Goal: Transaction & Acquisition: Register for event/course

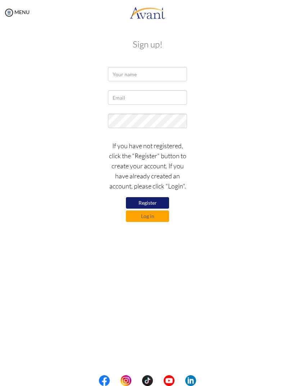
click at [138, 200] on button "Register" at bounding box center [147, 203] width 43 height 12
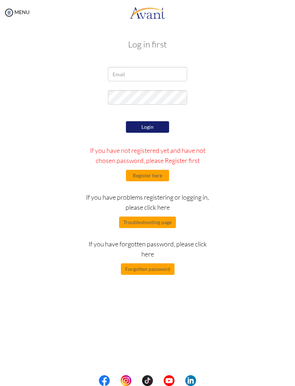
click at [164, 175] on button "Register here" at bounding box center [147, 176] width 43 height 12
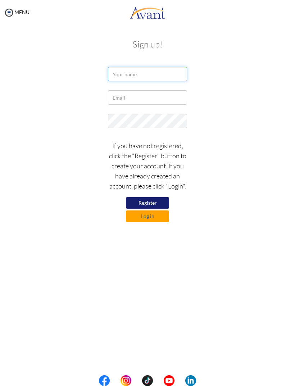
click at [174, 76] on input "text" at bounding box center [147, 74] width 79 height 14
type input "[PERSON_NAME]"
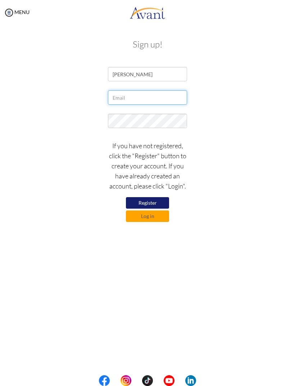
click at [162, 97] on input "text" at bounding box center [147, 97] width 79 height 14
type input "[EMAIL_ADDRESS][DOMAIN_NAME]"
click at [136, 201] on button "Register" at bounding box center [147, 203] width 43 height 12
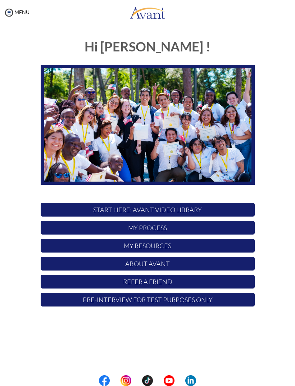
click at [219, 231] on p "My Process" at bounding box center [148, 228] width 214 height 14
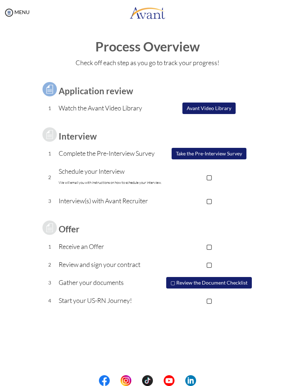
click at [230, 111] on button "Avant Video Library" at bounding box center [208, 109] width 53 height 12
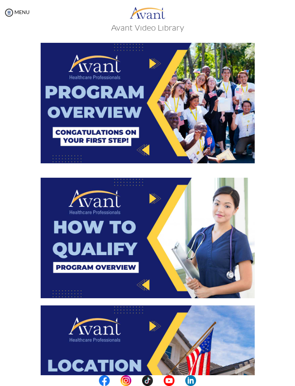
scroll to position [16, 0]
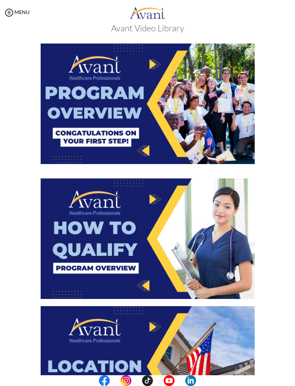
click at [216, 206] on img at bounding box center [148, 239] width 214 height 121
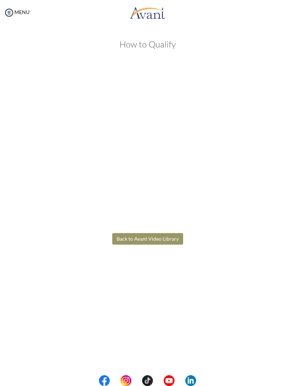
click at [11, 13] on body "Maintenance break. Please come back in 2 hours. MENU My Status What is the next…" at bounding box center [147, 193] width 295 height 386
click at [166, 243] on button "Back to Avant Video Library" at bounding box center [147, 239] width 71 height 12
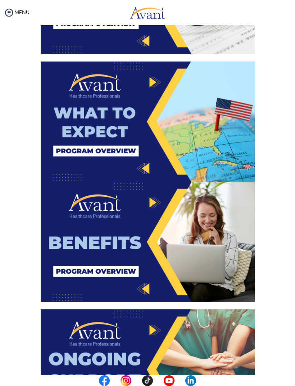
scroll to position [763, 0]
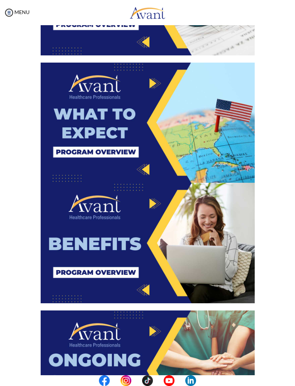
click at [84, 96] on img at bounding box center [148, 123] width 214 height 121
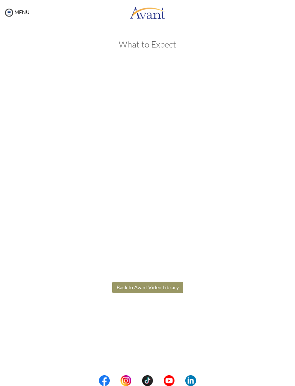
click at [165, 289] on body "Maintenance break. Please come back in 2 hours. MENU My Status What is the next…" at bounding box center [147, 193] width 295 height 386
click at [169, 287] on button "Back to Avant Video Library" at bounding box center [147, 288] width 71 height 12
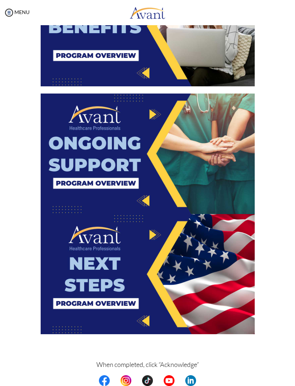
scroll to position [981, 0]
click at [225, 265] on img at bounding box center [148, 274] width 214 height 121
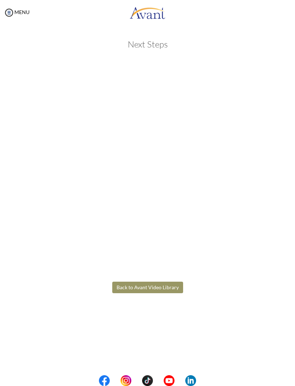
click at [166, 285] on body "Maintenance break. Please come back in 2 hours. MENU My Status What is the next…" at bounding box center [147, 193] width 295 height 386
